Goal: Information Seeking & Learning: Check status

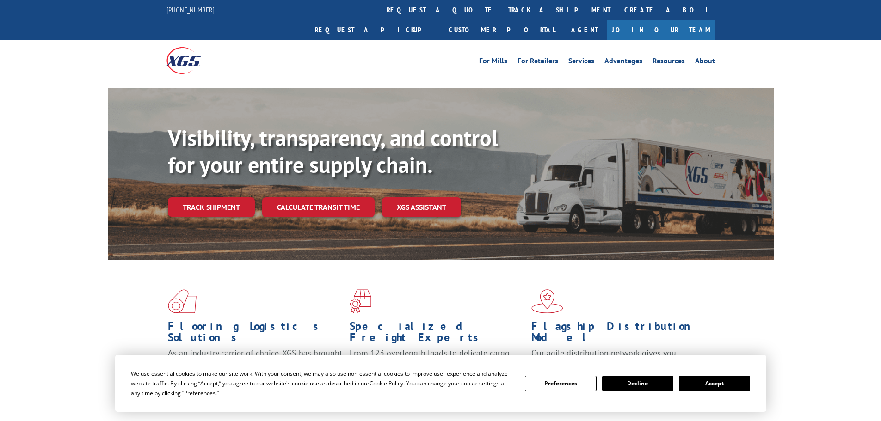
click at [501, 11] on link "track a shipment" at bounding box center [559, 10] width 116 height 20
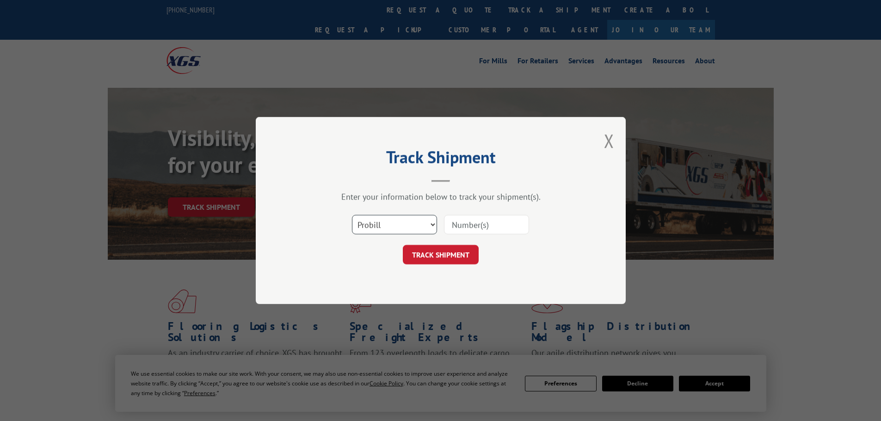
click at [394, 227] on select "Select category... Probill BOL PO" at bounding box center [394, 224] width 85 height 19
select select "bol"
click at [352, 215] on select "Select category... Probill BOL PO" at bounding box center [394, 224] width 85 height 19
click at [520, 224] on input at bounding box center [486, 224] width 85 height 19
paste input "2851725"
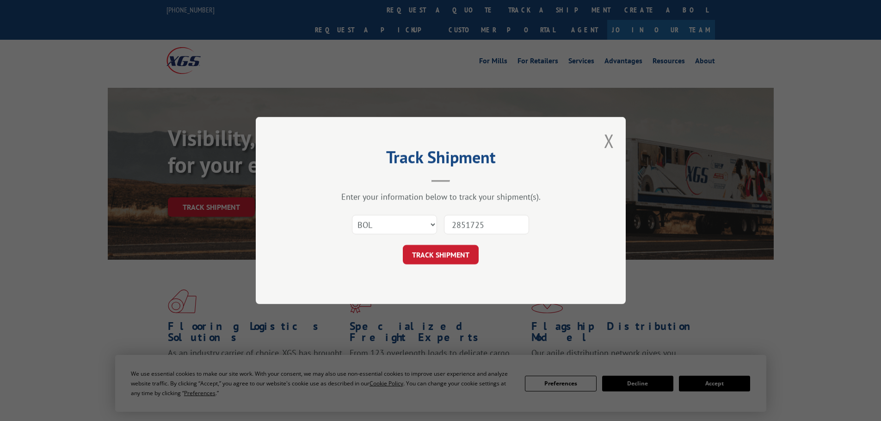
click at [458, 226] on input "2851725" at bounding box center [486, 224] width 85 height 19
type input "2851725"
click button "TRACK SHIPMENT" at bounding box center [441, 254] width 76 height 19
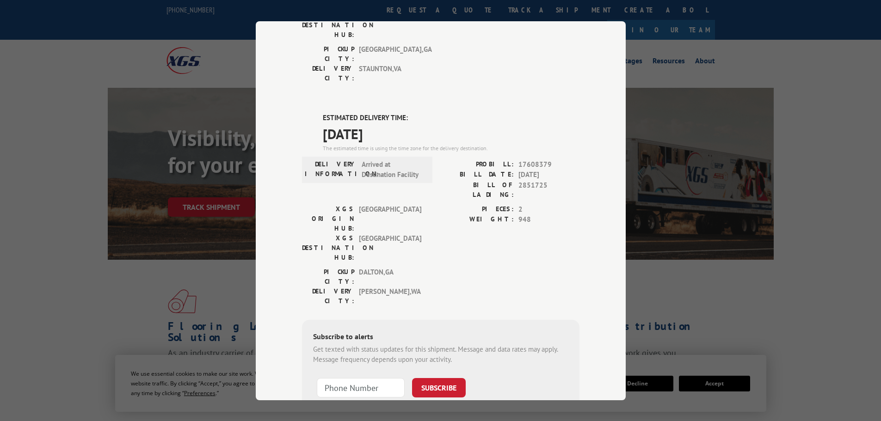
scroll to position [188, 0]
